Goal: Find specific page/section: Find specific page/section

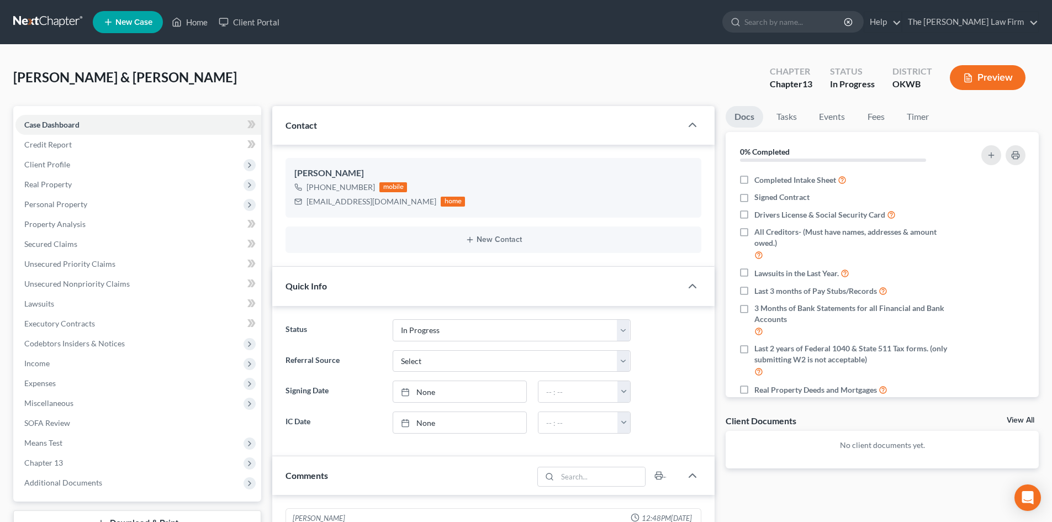
select select "4"
click at [793, 23] on input "search" at bounding box center [794, 22] width 101 height 20
type input "Leech"
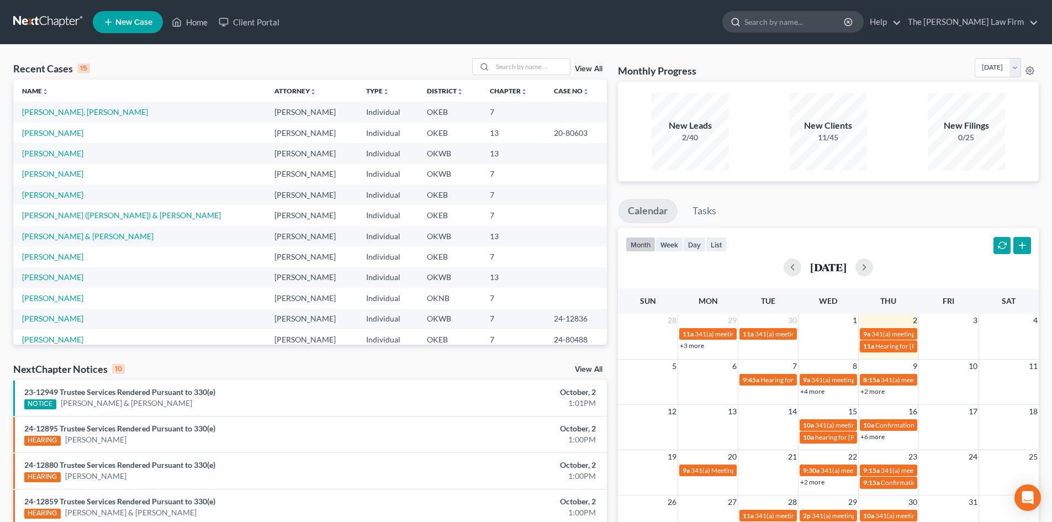
click at [803, 18] on input "search" at bounding box center [794, 22] width 101 height 20
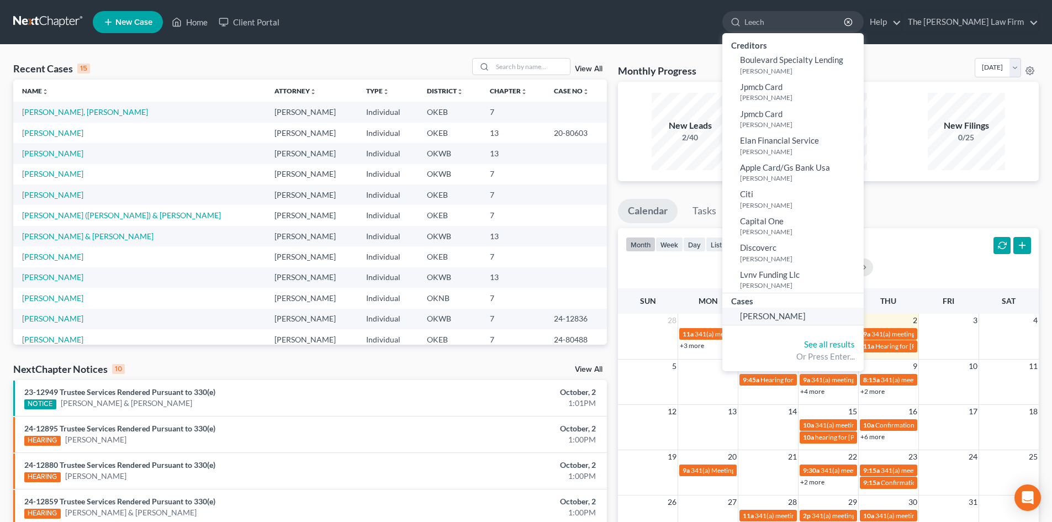
type input "Leech"
click at [806, 316] on span "[PERSON_NAME]" at bounding box center [773, 316] width 66 height 10
select select "4"
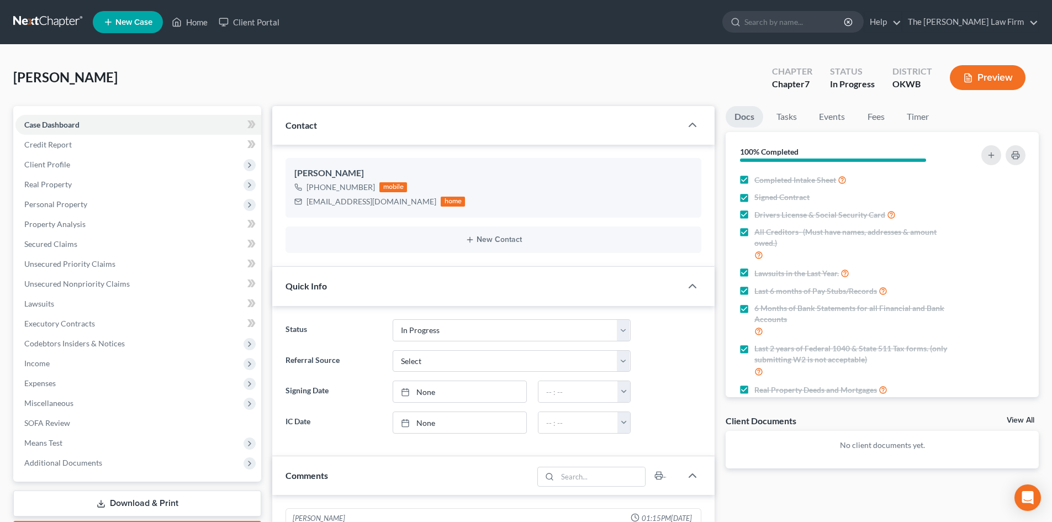
scroll to position [304, 0]
